Goal: Entertainment & Leisure: Consume media (video, audio)

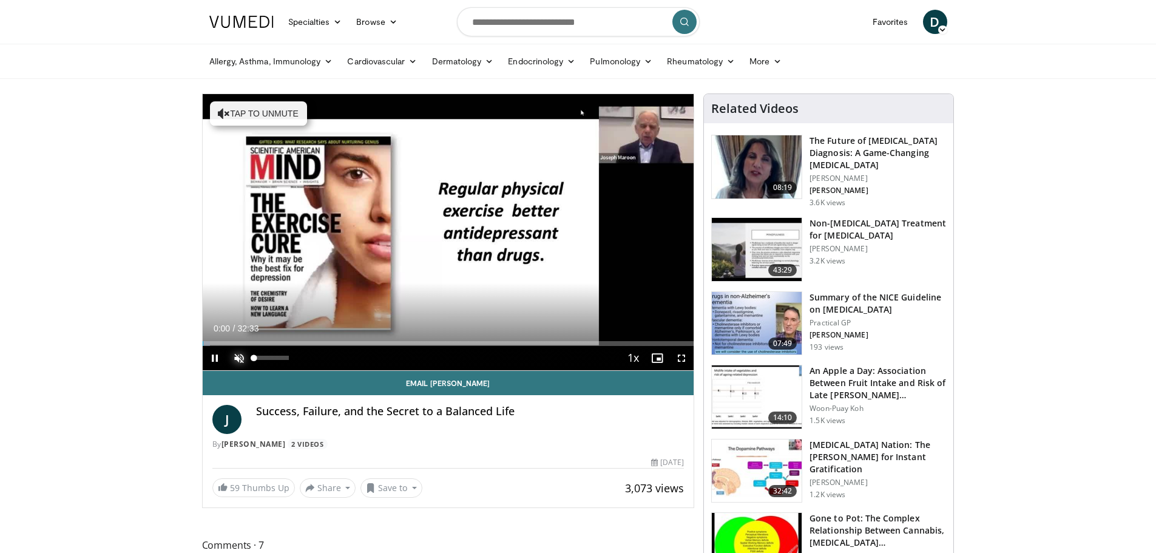
click at [240, 361] on span "Video Player" at bounding box center [239, 358] width 24 height 24
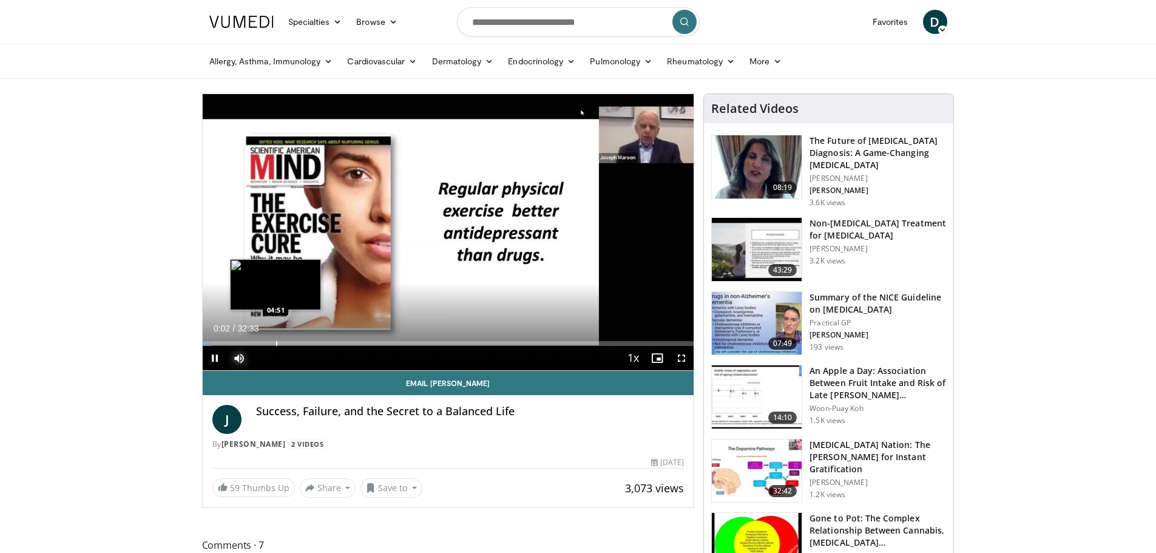
click at [276, 345] on div "Progress Bar" at bounding box center [276, 343] width 1 height 5
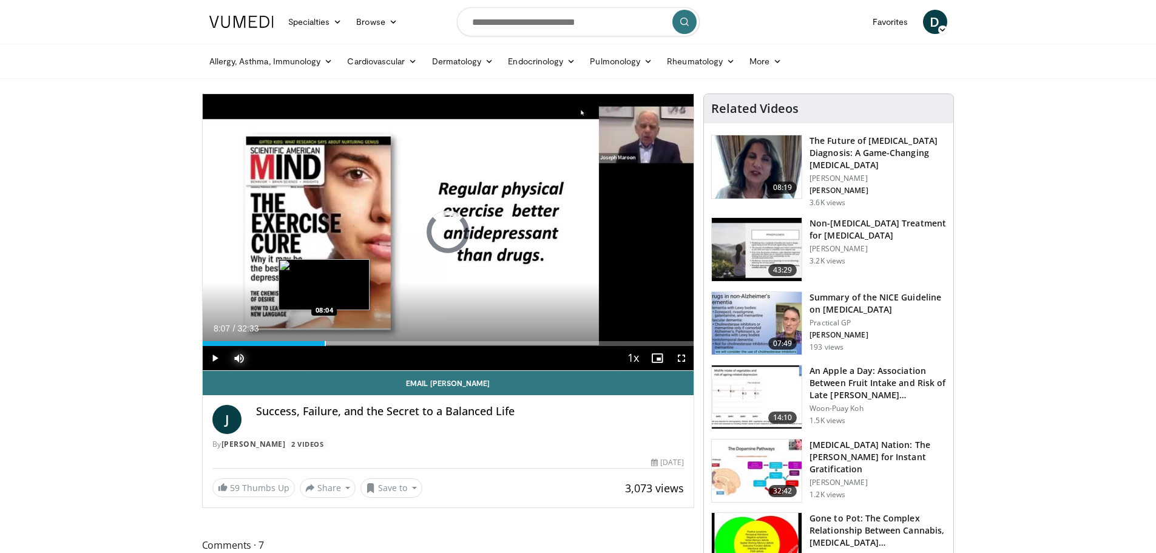
click at [325, 343] on div "Progress Bar" at bounding box center [325, 343] width 1 height 5
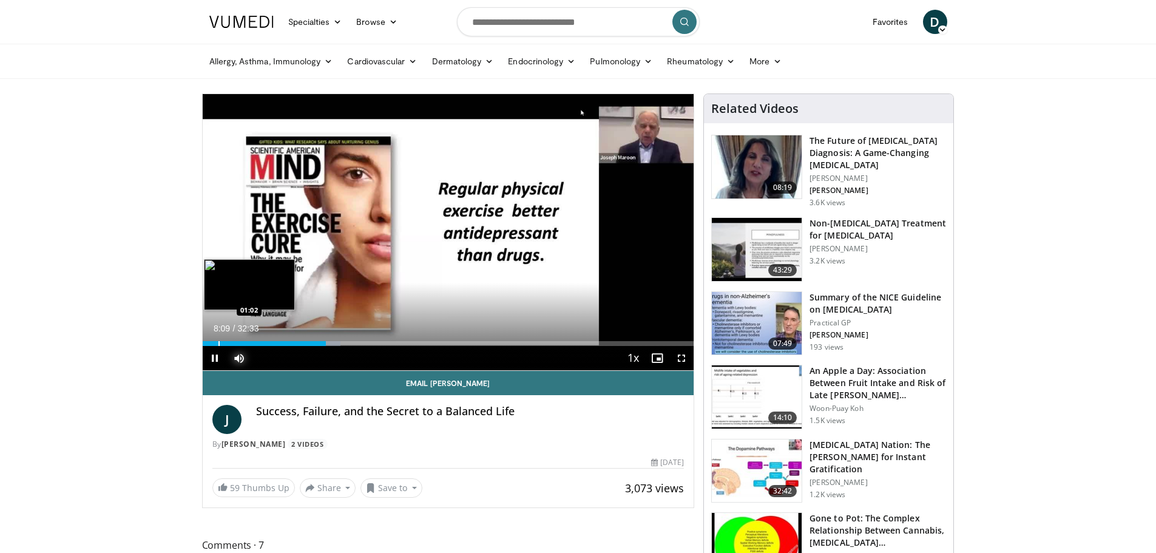
click at [217, 345] on div "08:09" at bounding box center [264, 343] width 123 height 5
click at [213, 359] on span "Video Player" at bounding box center [215, 358] width 24 height 24
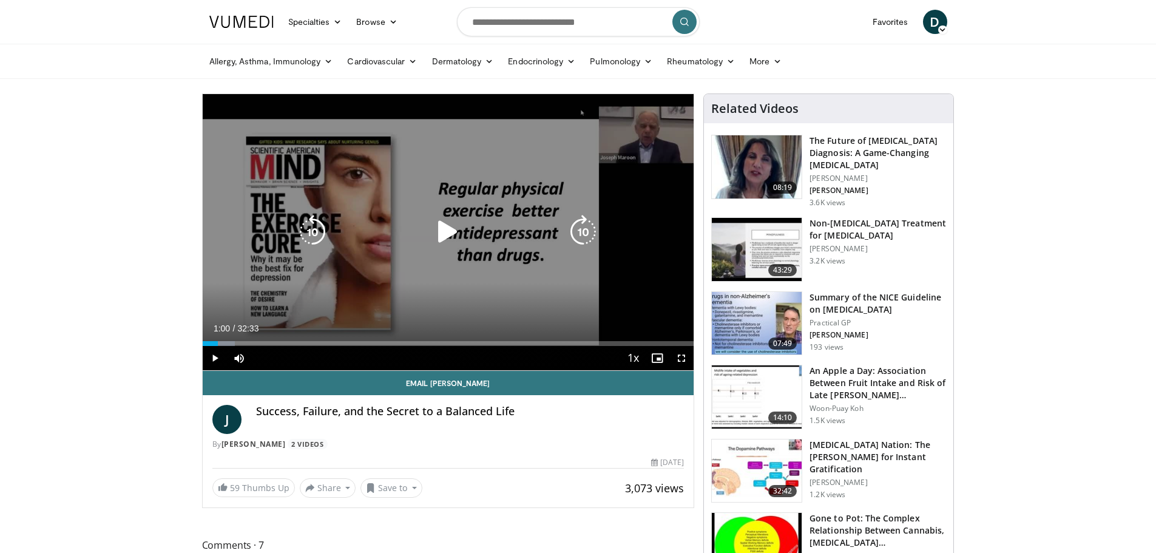
click at [448, 231] on icon "Video Player" at bounding box center [448, 232] width 34 height 34
click at [447, 234] on icon "Video Player" at bounding box center [448, 232] width 34 height 34
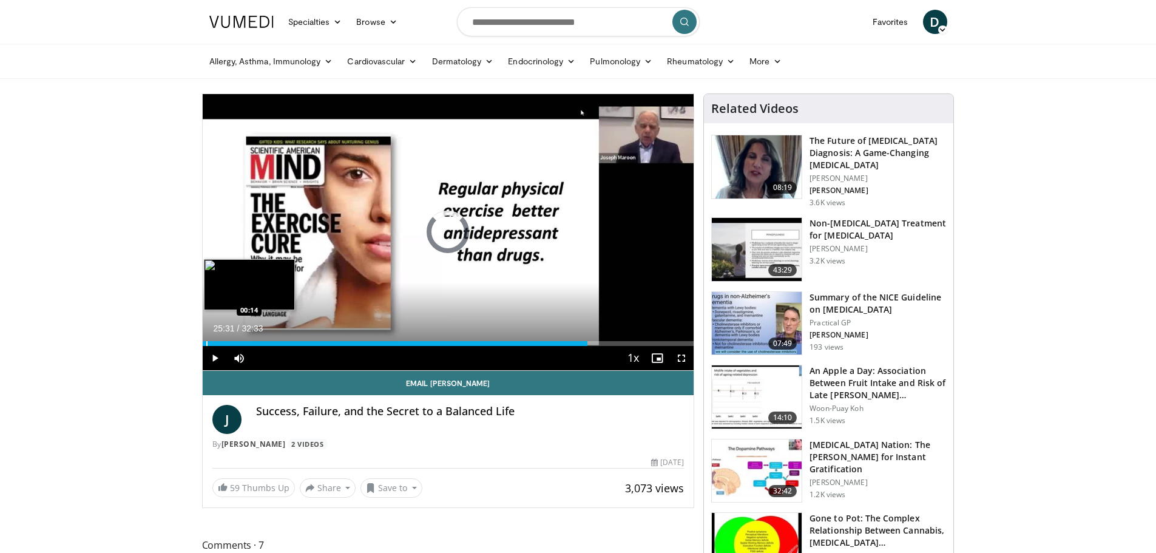
drag, startPoint x: 584, startPoint y: 340, endPoint x: 206, endPoint y: 340, distance: 378.7
click at [206, 340] on div "Loaded : 0.00% 00:19 00:14" at bounding box center [449, 340] width 492 height 12
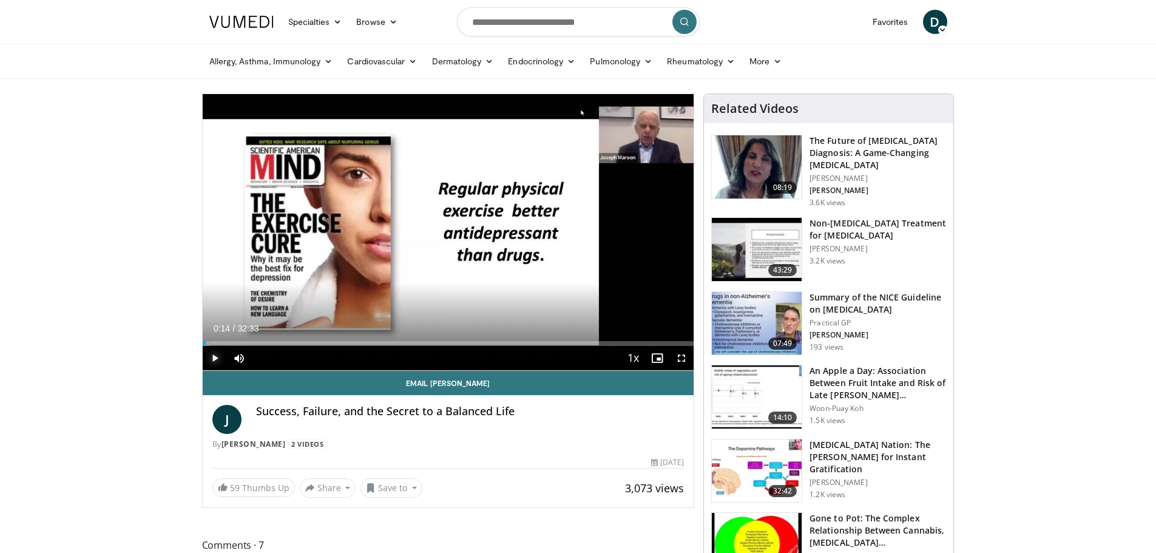
click at [211, 357] on span "Video Player" at bounding box center [215, 358] width 24 height 24
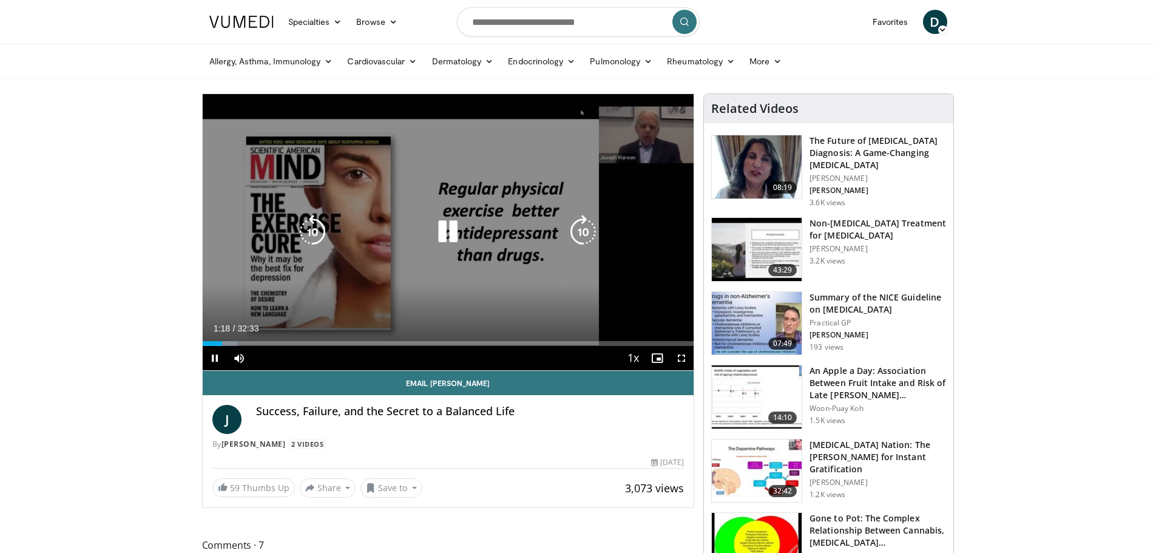
click at [438, 244] on icon "Video Player" at bounding box center [448, 232] width 34 height 34
click at [448, 233] on icon "Video Player" at bounding box center [448, 232] width 34 height 34
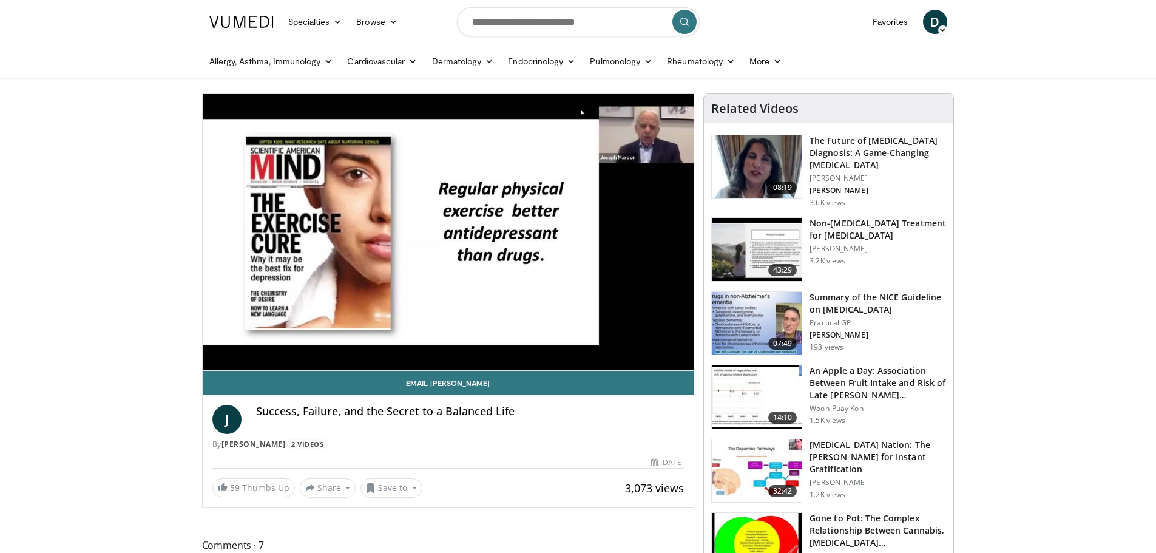
click at [448, 233] on div "10 seconds Tap to unmute" at bounding box center [449, 232] width 492 height 276
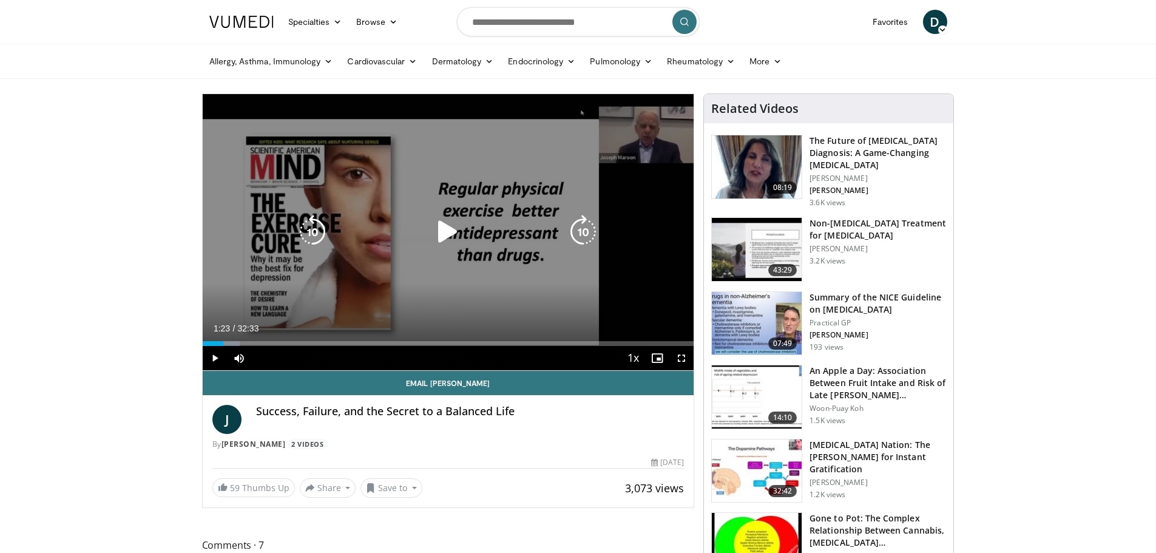
click at [446, 227] on icon "Video Player" at bounding box center [448, 232] width 34 height 34
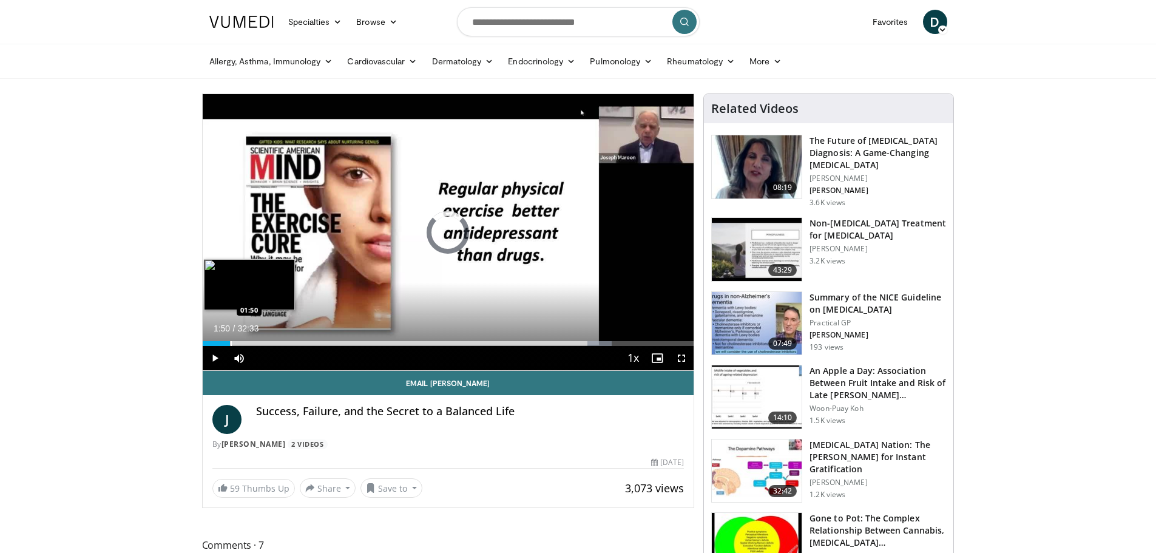
click at [231, 342] on div "Progress Bar" at bounding box center [231, 343] width 1 height 5
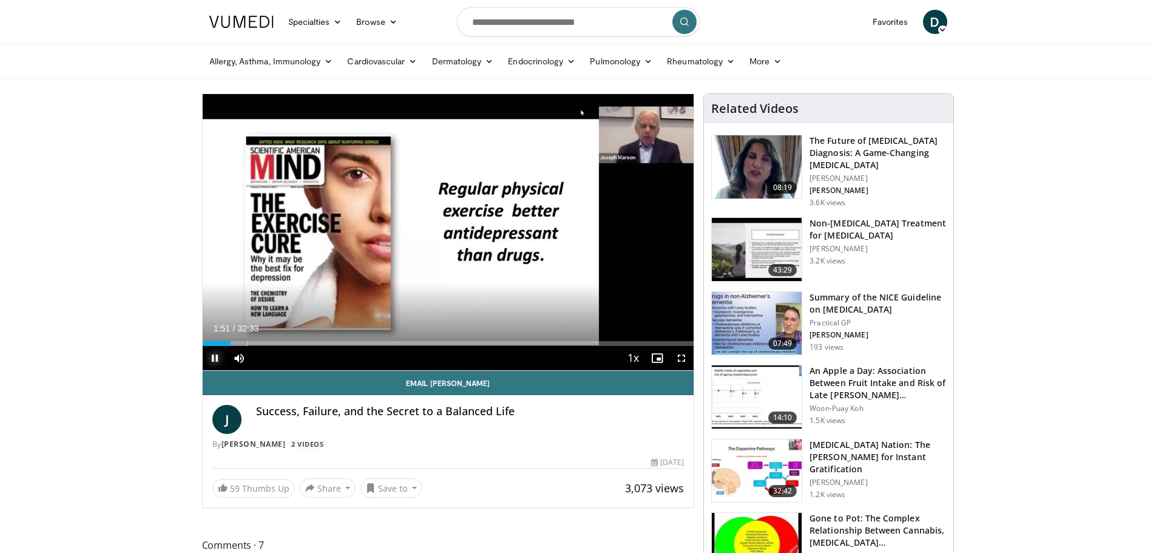
click at [214, 357] on span "Video Player" at bounding box center [215, 358] width 24 height 24
